Goal: Transaction & Acquisition: Obtain resource

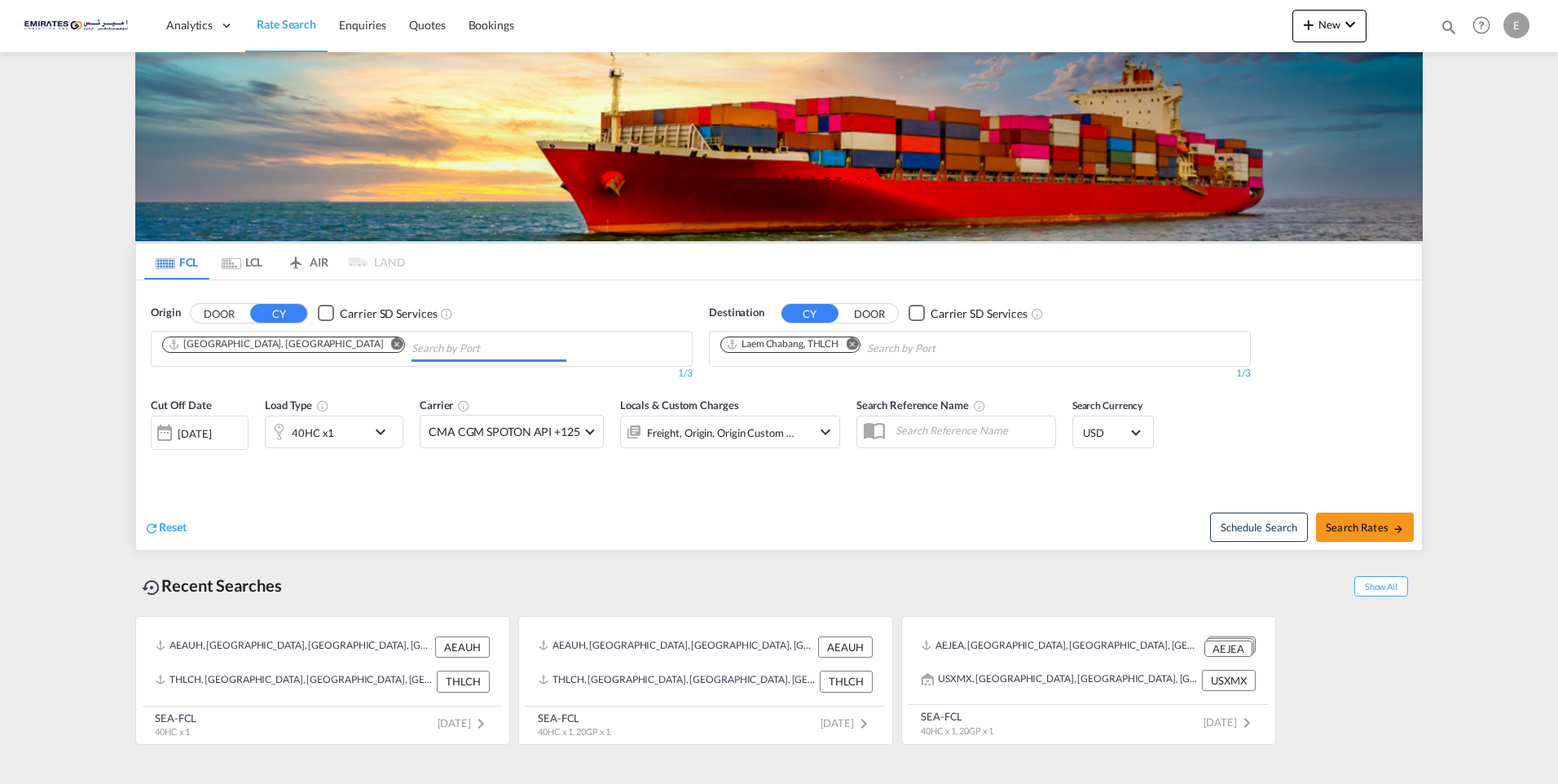
click at [411, 344] on input "Chips input." at bounding box center [489, 349] width 155 height 26
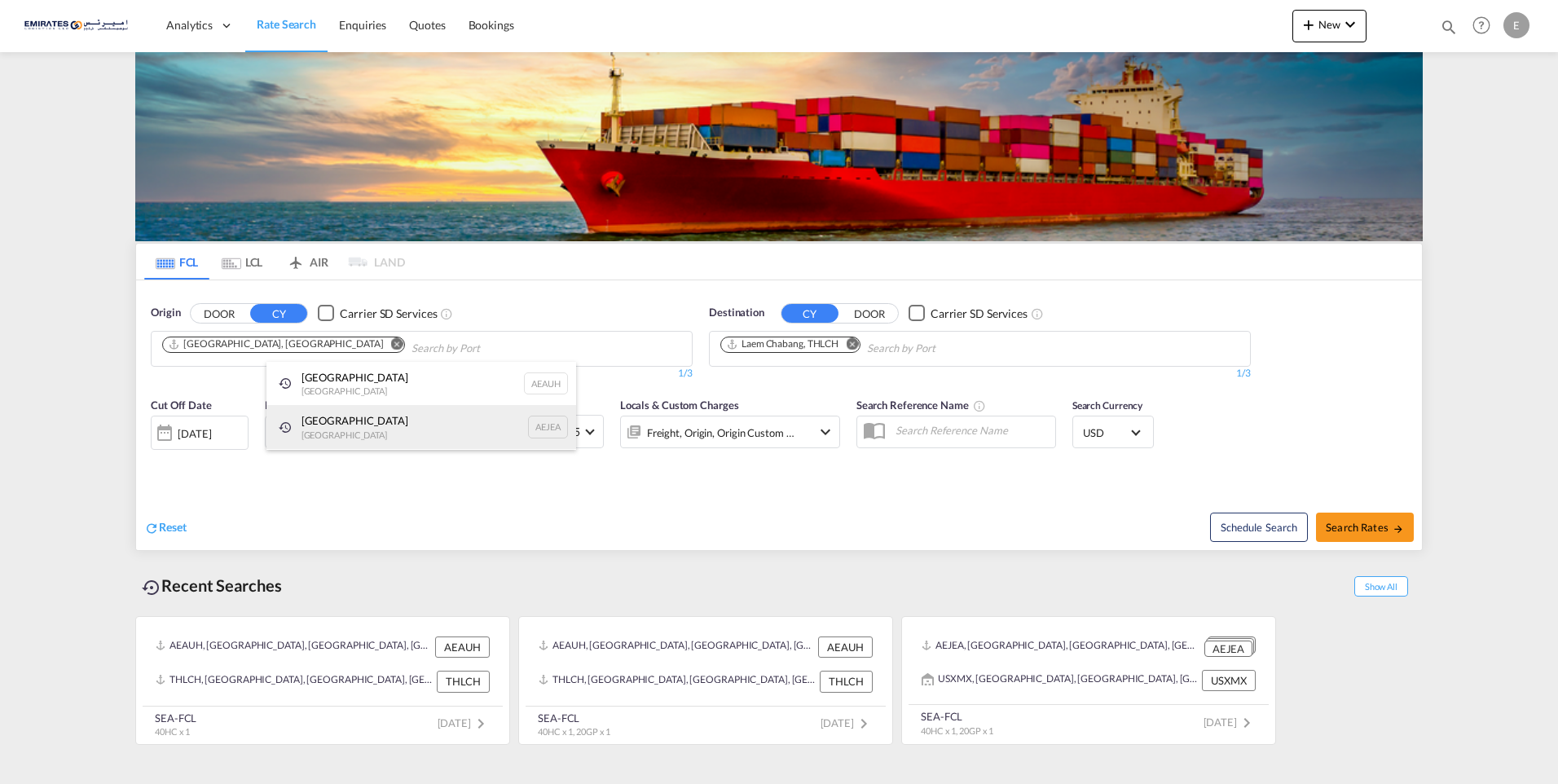
click at [341, 425] on div "[GEOGRAPHIC_DATA] AEJEA" at bounding box center [421, 427] width 309 height 44
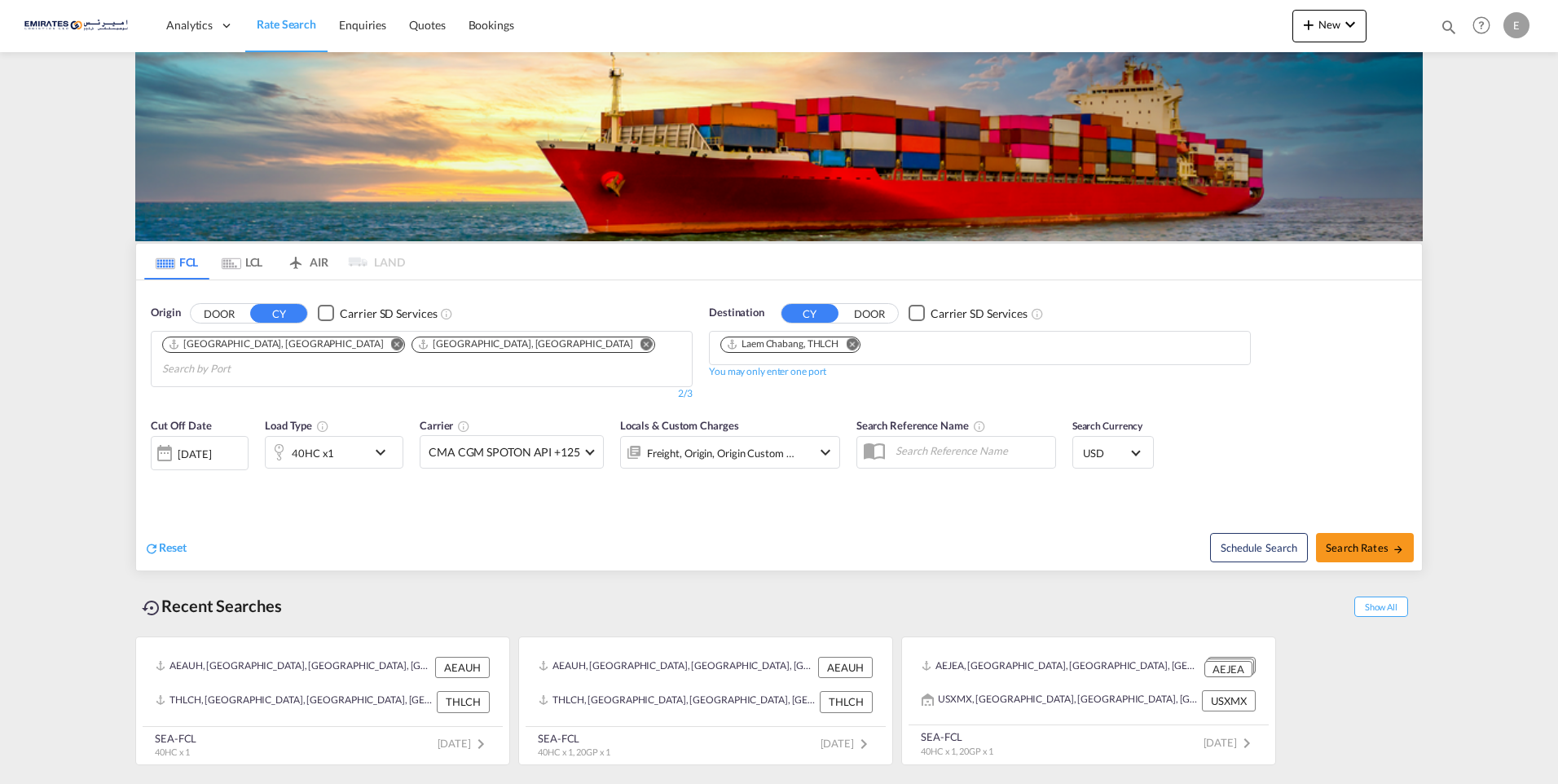
click at [852, 343] on md-icon "Remove" at bounding box center [851, 343] width 12 height 12
click at [826, 348] on body "Analytics Dashboard Rate Search Enquiries Quotes Bookings" at bounding box center [779, 392] width 1558 height 784
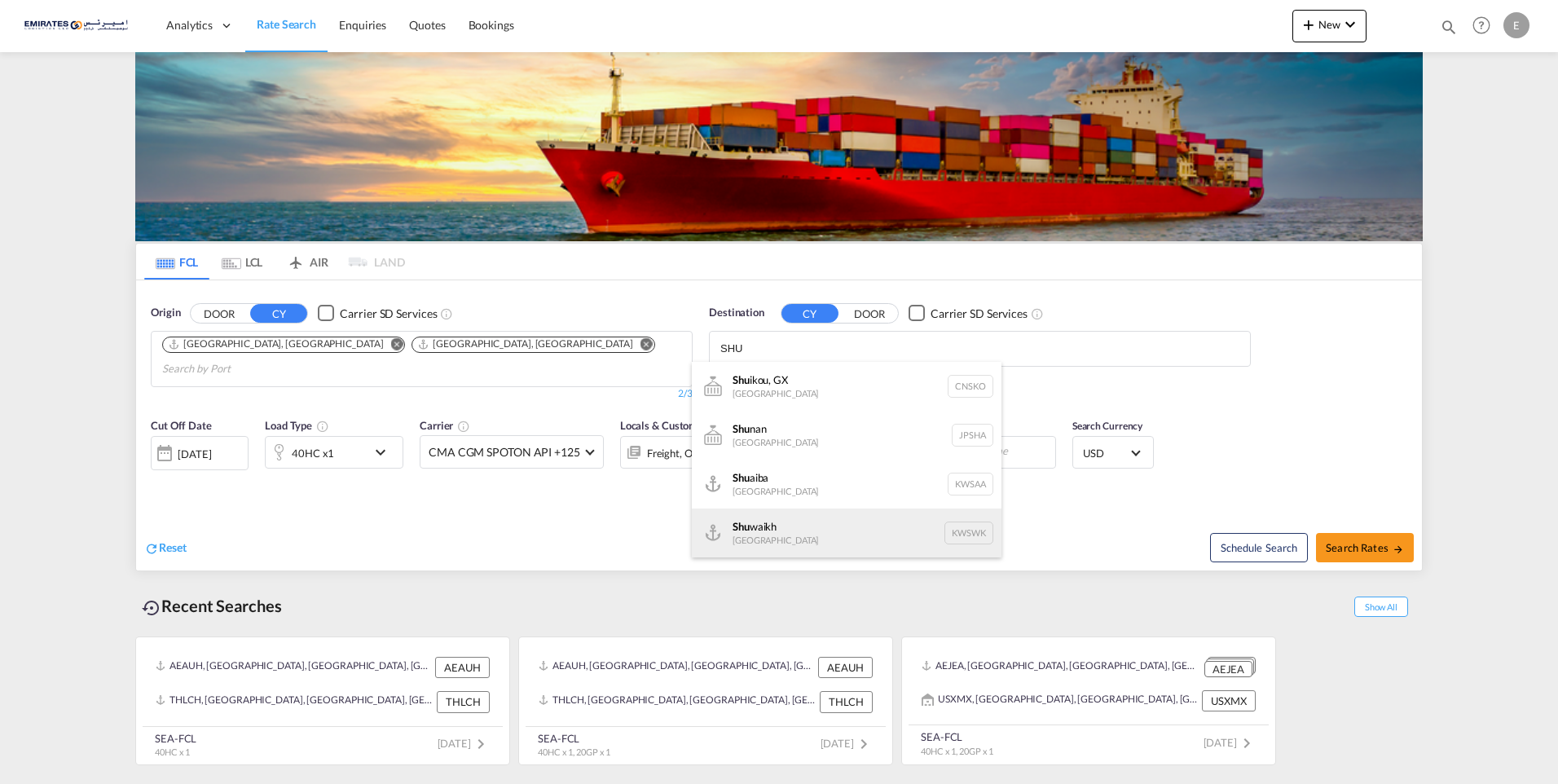
type input "SHU"
click at [861, 531] on div "Shu waikh [GEOGRAPHIC_DATA] KWSWK" at bounding box center [847, 532] width 309 height 49
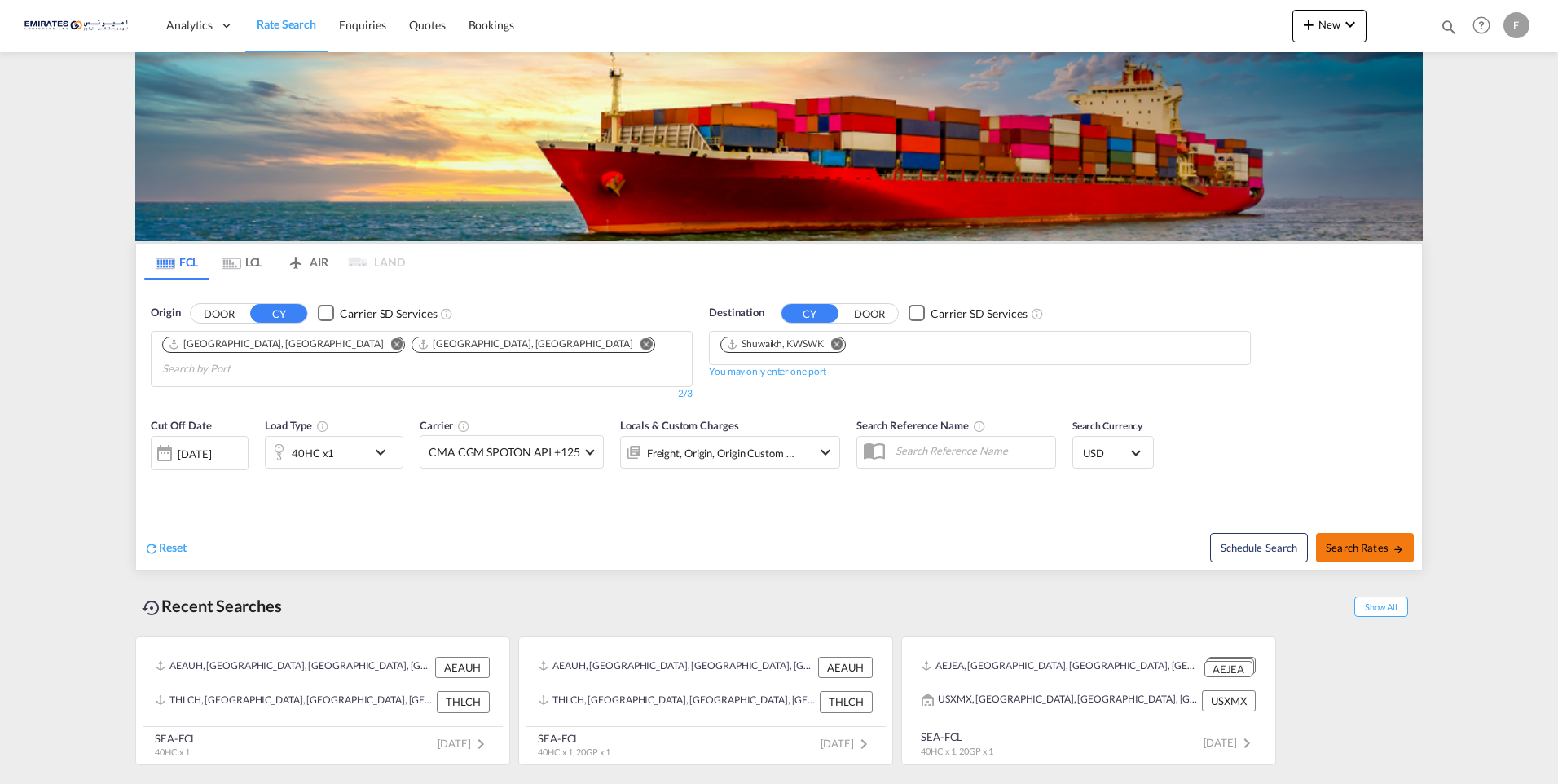
click at [1368, 541] on span "Search Rates" at bounding box center [1364, 548] width 78 height 13
type input "AEAUH,AEJEA to KWSWK / [DATE]"
